Goal: Navigation & Orientation: Find specific page/section

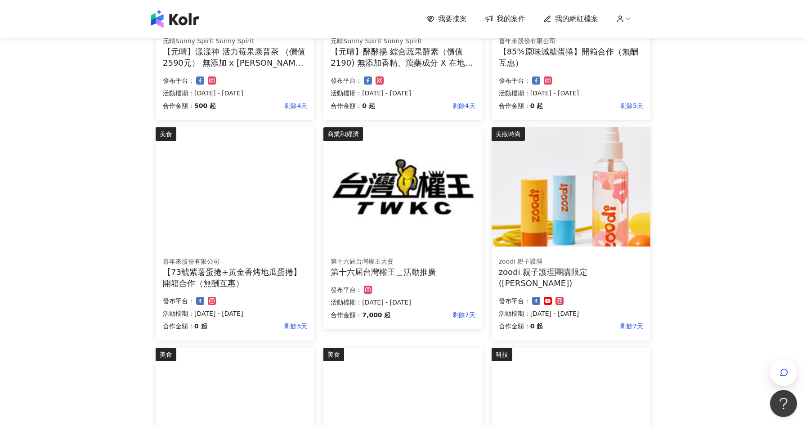
scroll to position [534, 0]
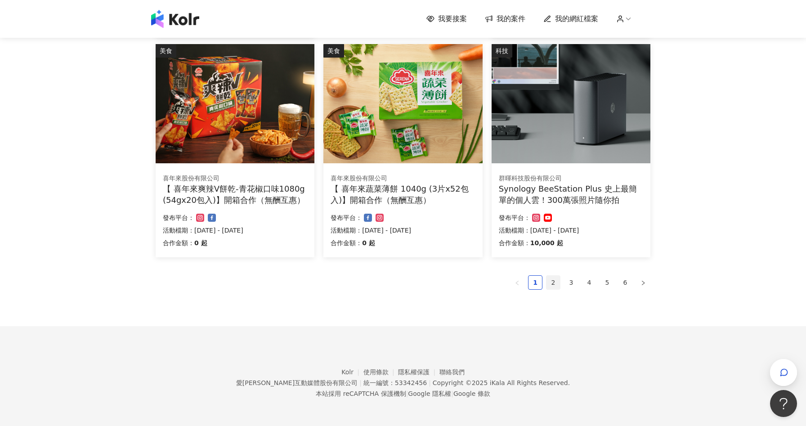
click at [553, 282] on link "2" at bounding box center [553, 282] width 13 height 13
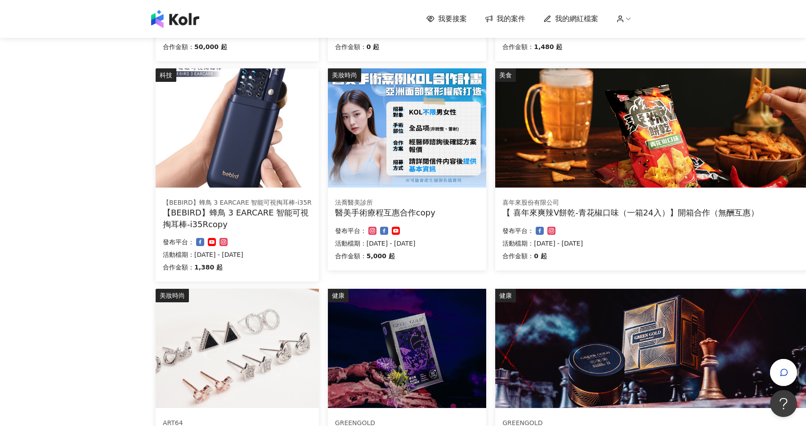
scroll to position [511, 0]
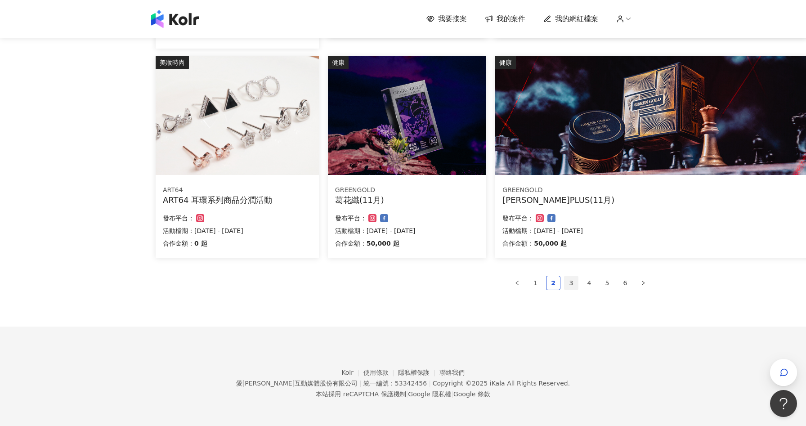
click at [573, 286] on link "3" at bounding box center [571, 282] width 13 height 13
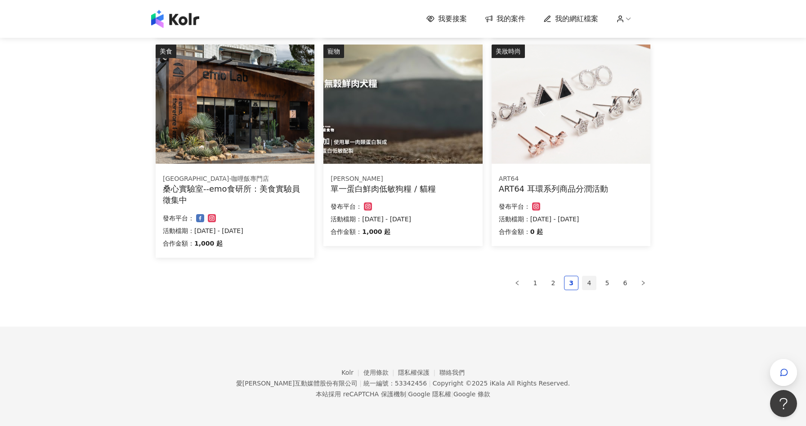
click at [592, 283] on link "4" at bounding box center [589, 282] width 13 height 13
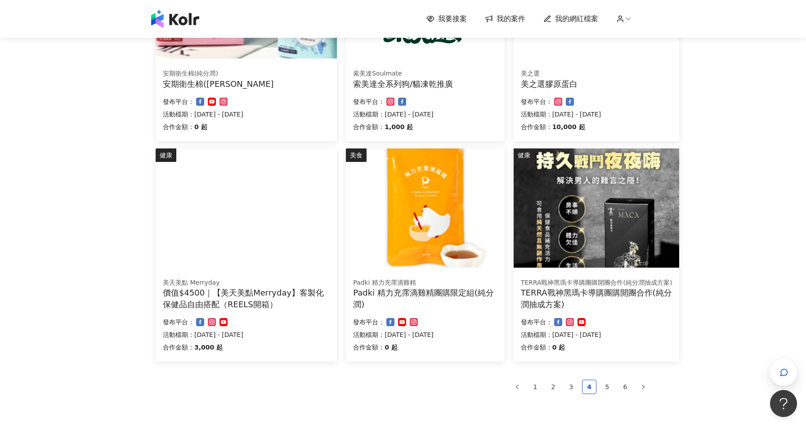
scroll to position [523, 0]
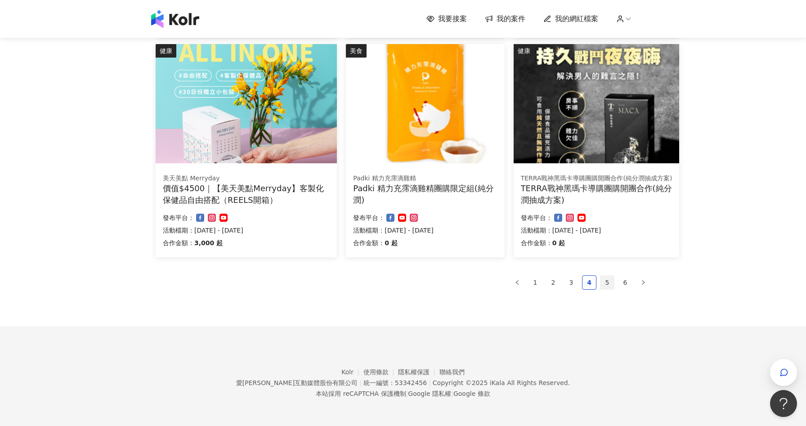
click at [605, 284] on link "5" at bounding box center [607, 282] width 13 height 13
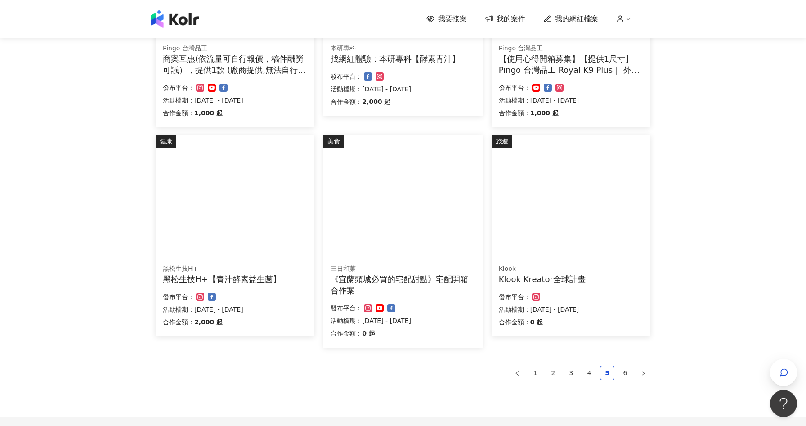
scroll to position [534, 0]
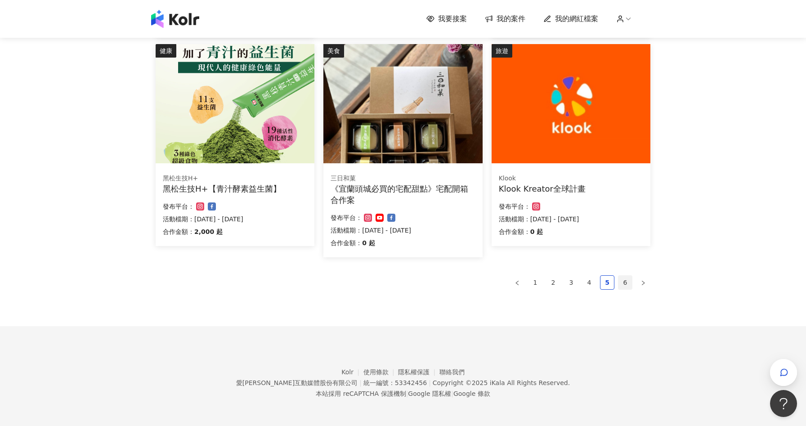
click at [621, 278] on link "6" at bounding box center [625, 282] width 13 height 13
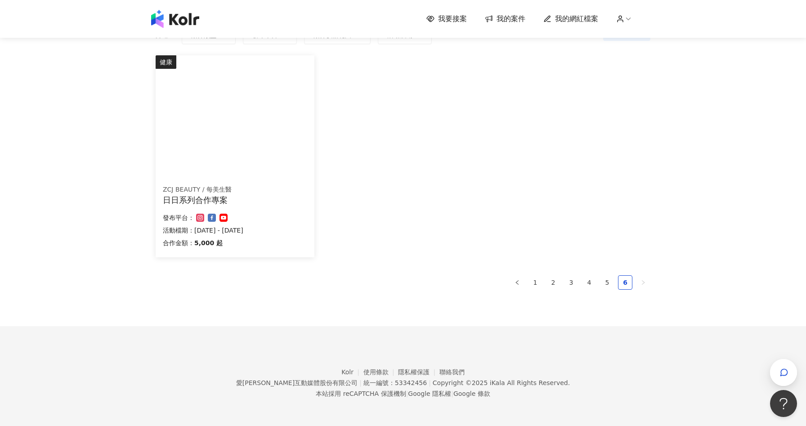
scroll to position [0, 0]
